Goal: Task Accomplishment & Management: Manage account settings

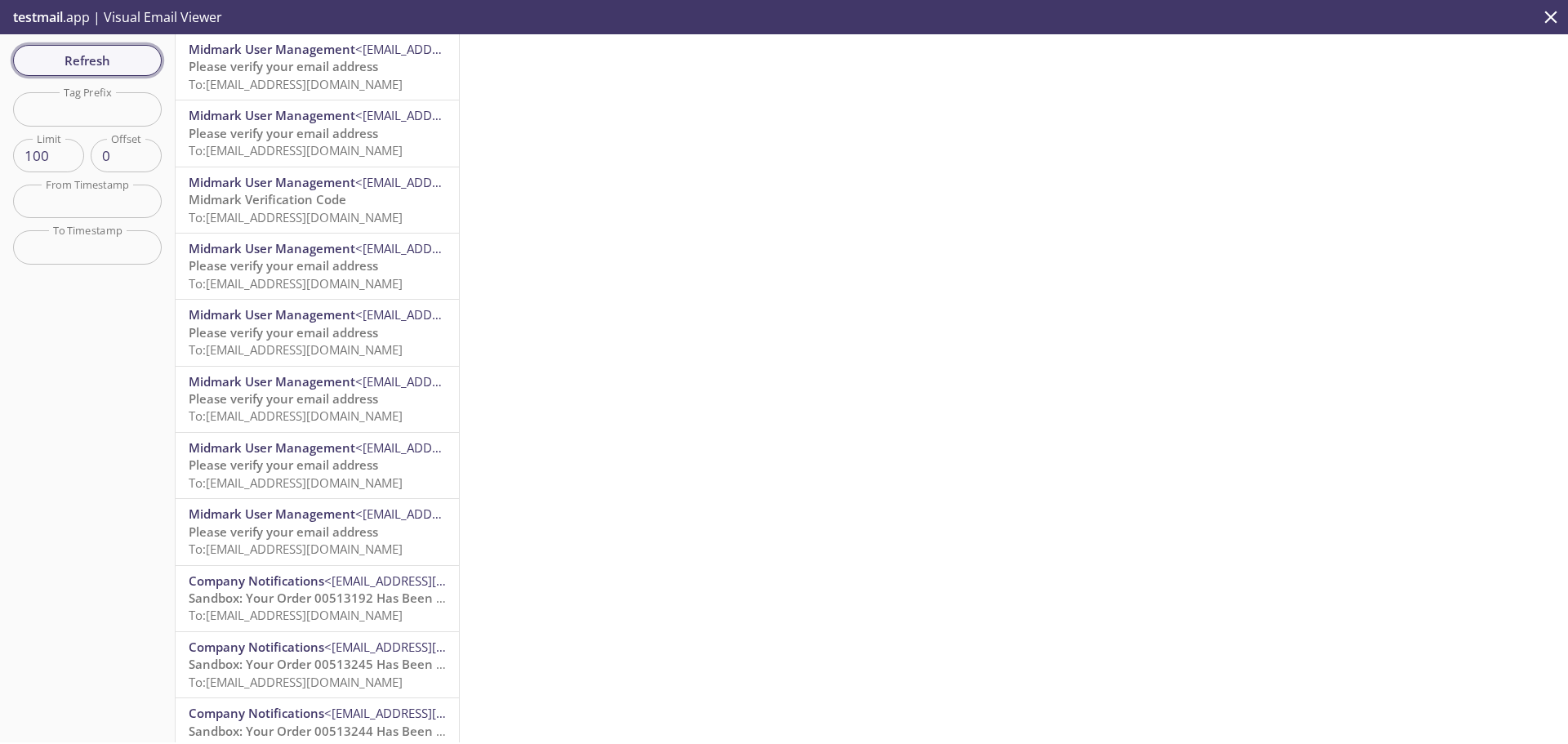
click at [44, 58] on span "Refresh" at bounding box center [87, 60] width 122 height 21
click at [314, 77] on span "To: [EMAIL_ADDRESS][DOMAIN_NAME]" at bounding box center [295, 84] width 214 height 16
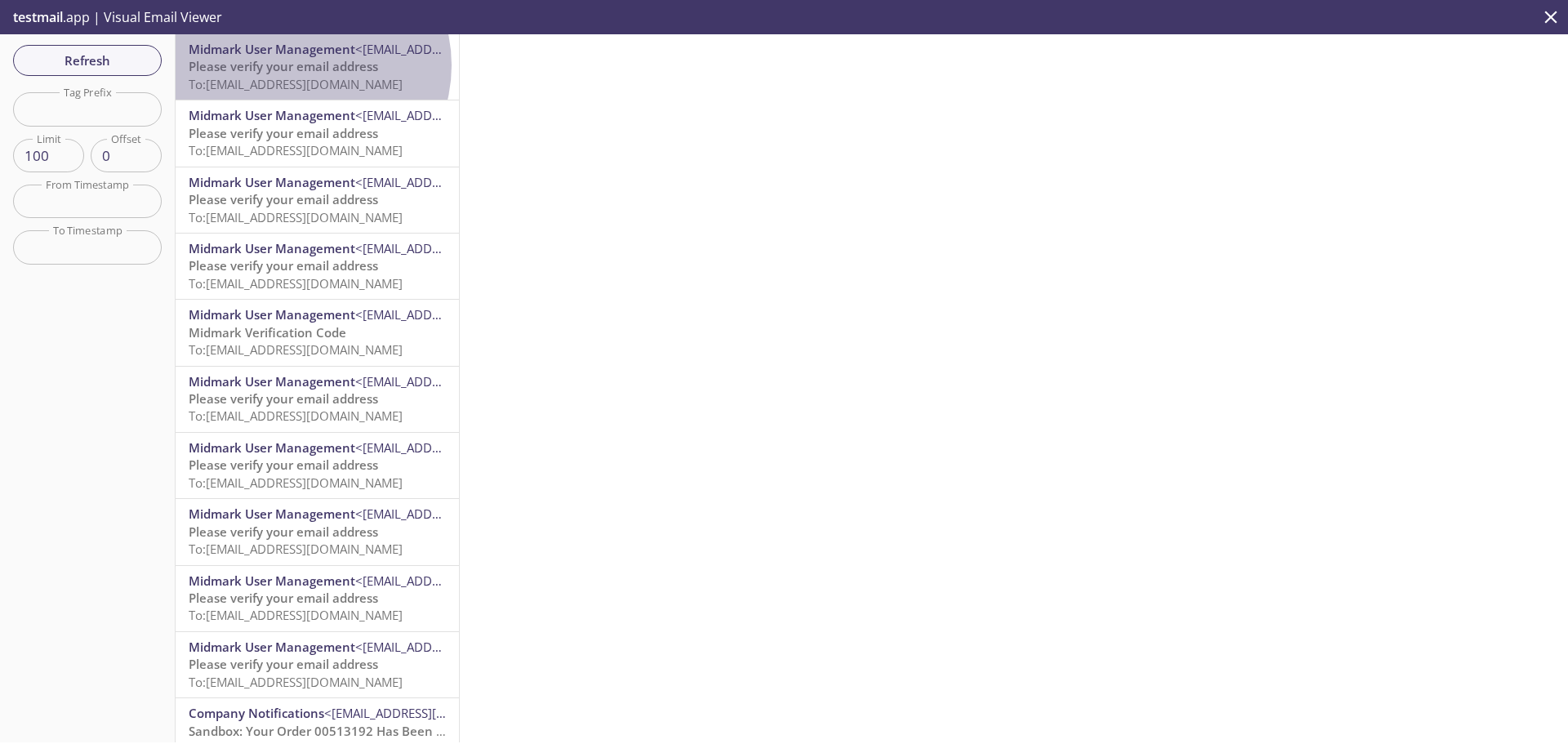
click at [303, 64] on span "Please verify your email address" at bounding box center [282, 65] width 189 height 16
